Goal: Task Accomplishment & Management: Manage account settings

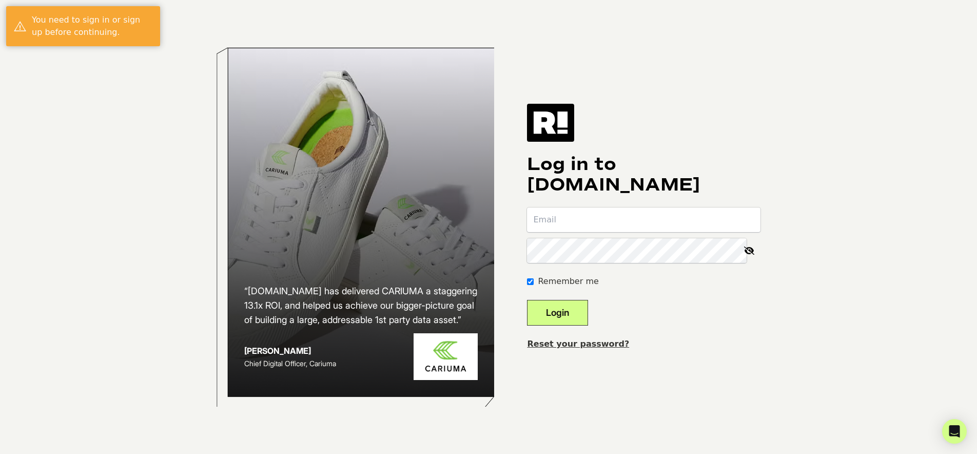
click at [587, 345] on link "Reset your password?" at bounding box center [578, 344] width 102 height 10
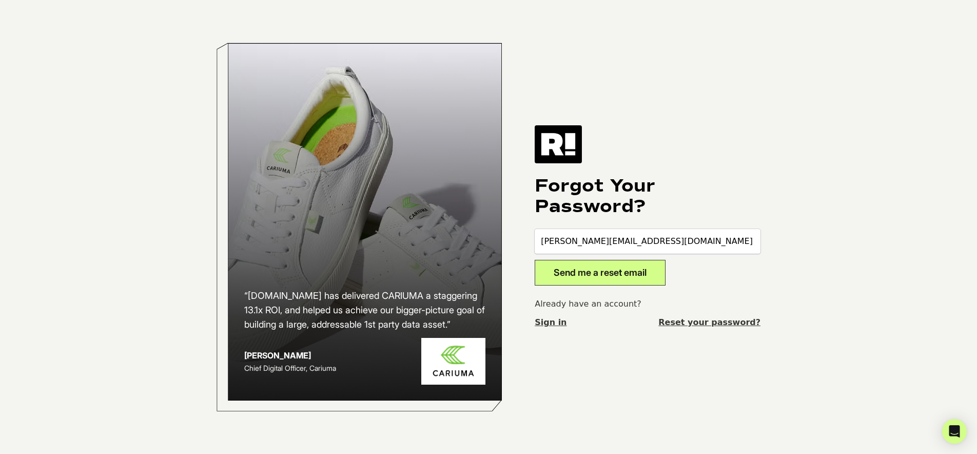
type input "[PERSON_NAME][EMAIL_ADDRESS][DOMAIN_NAME]"
click at [593, 275] on button "Send me a reset email" at bounding box center [600, 273] width 131 height 26
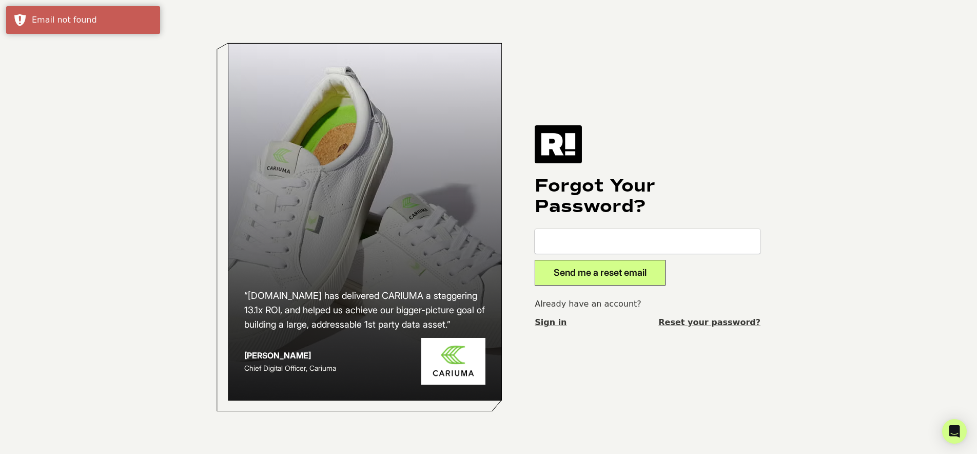
click at [602, 235] on input "email" at bounding box center [648, 241] width 226 height 25
drag, startPoint x: 602, startPoint y: 244, endPoint x: 579, endPoint y: 245, distance: 23.2
click at [579, 245] on input "[PERSON_NAME][EMAIL_ADDRESS][DOMAIN_NAME]" at bounding box center [648, 241] width 226 height 25
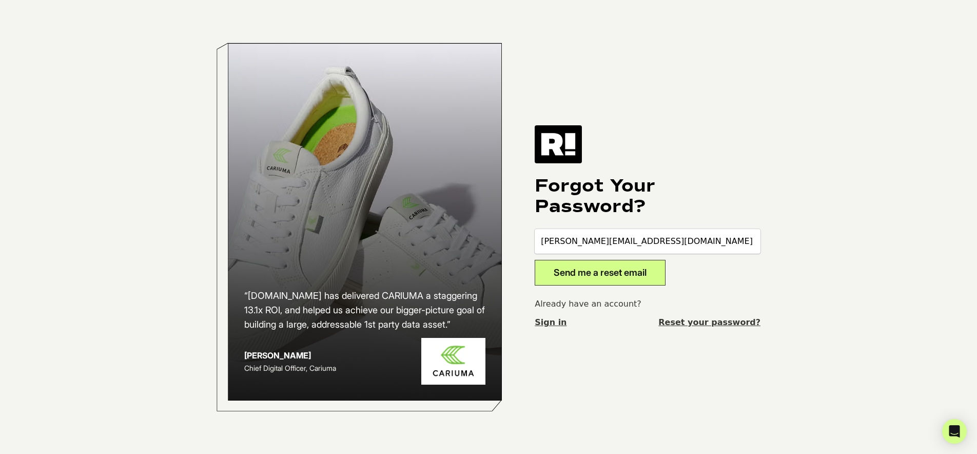
type input "[PERSON_NAME][EMAIL_ADDRESS][DOMAIN_NAME]"
click at [611, 270] on button "Send me a reset email" at bounding box center [600, 273] width 131 height 26
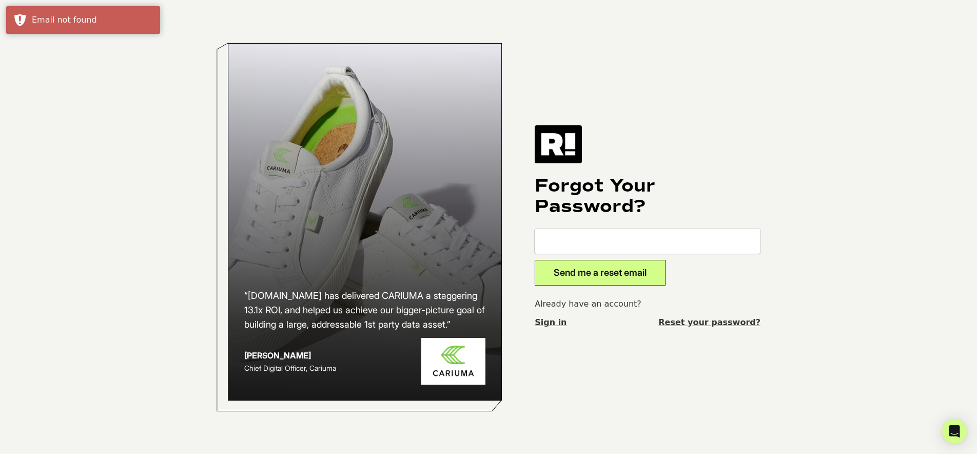
click at [584, 240] on input "email" at bounding box center [648, 241] width 226 height 25
type input "greg@thefittest.com"
click at [535, 260] on button "Send me a reset email" at bounding box center [600, 273] width 131 height 26
